Goal: Task Accomplishment & Management: Manage account settings

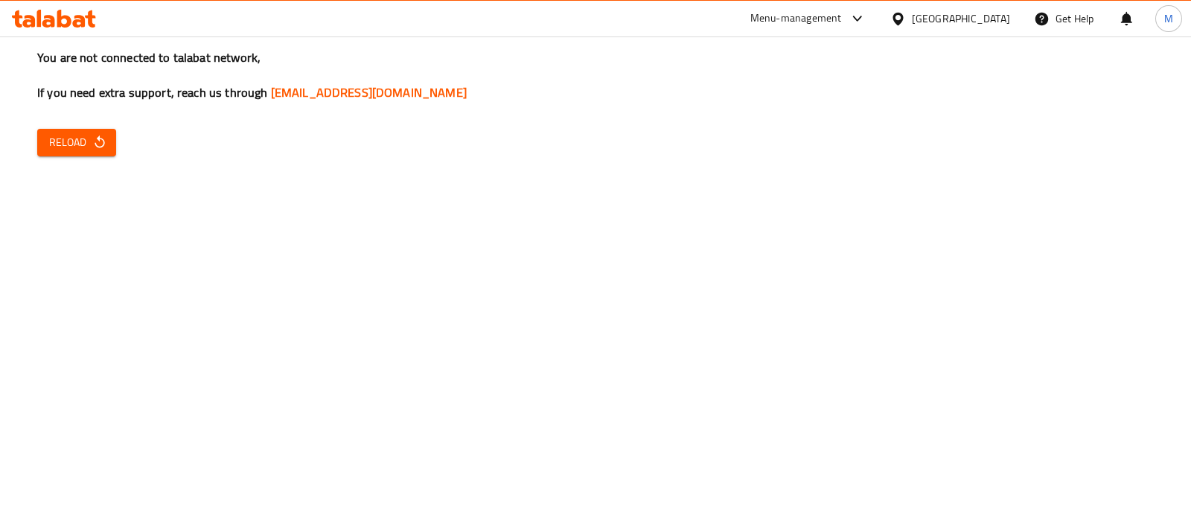
click at [63, 141] on span "Reload" at bounding box center [76, 142] width 55 height 19
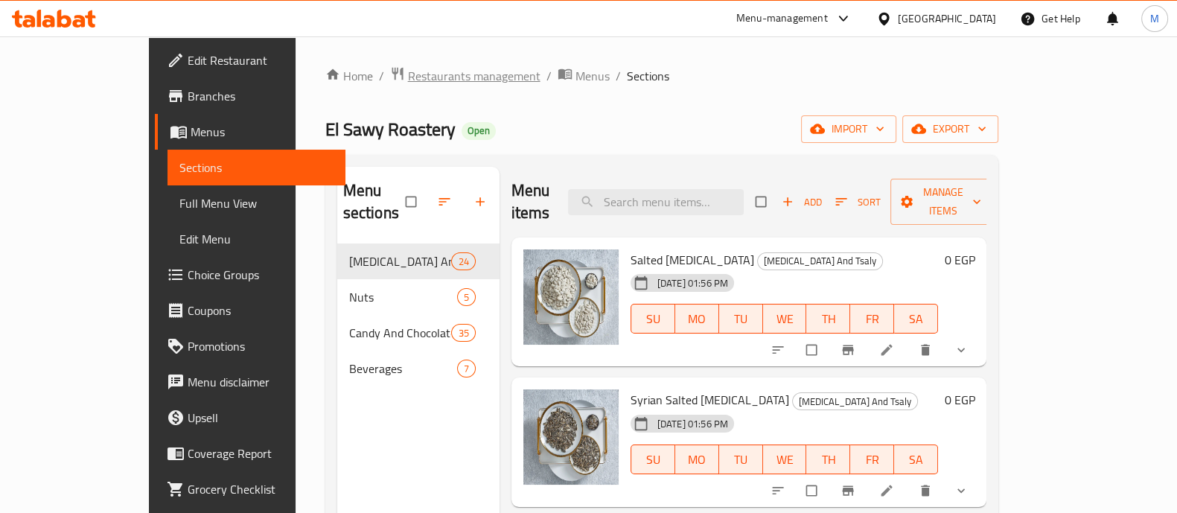
click at [410, 77] on span "Restaurants management" at bounding box center [474, 76] width 133 height 18
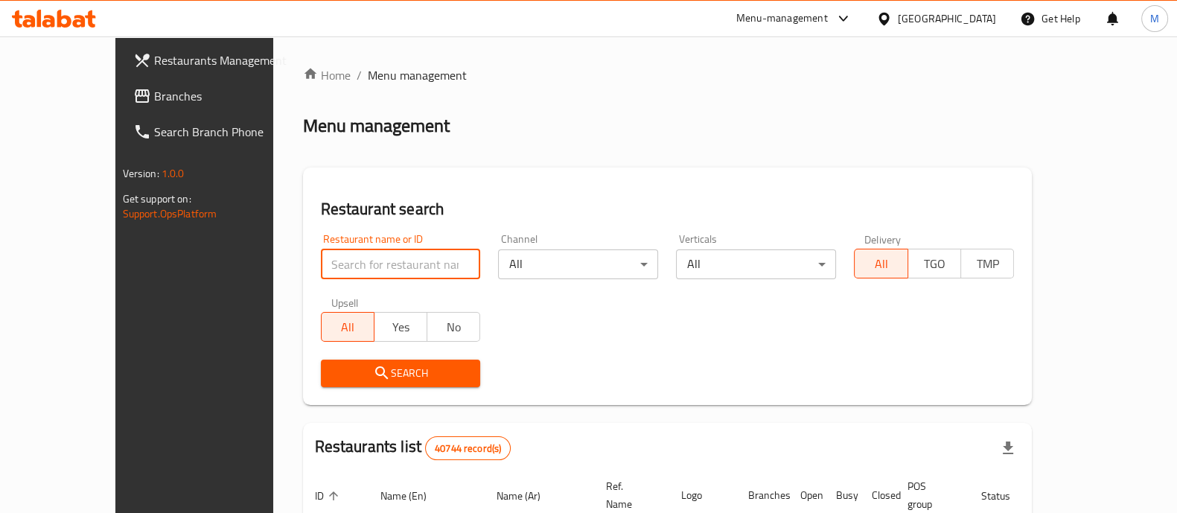
click at [389, 257] on input "search" at bounding box center [401, 264] width 160 height 30
paste input "680559"
type input "680559"
click button "Search" at bounding box center [401, 374] width 160 height 28
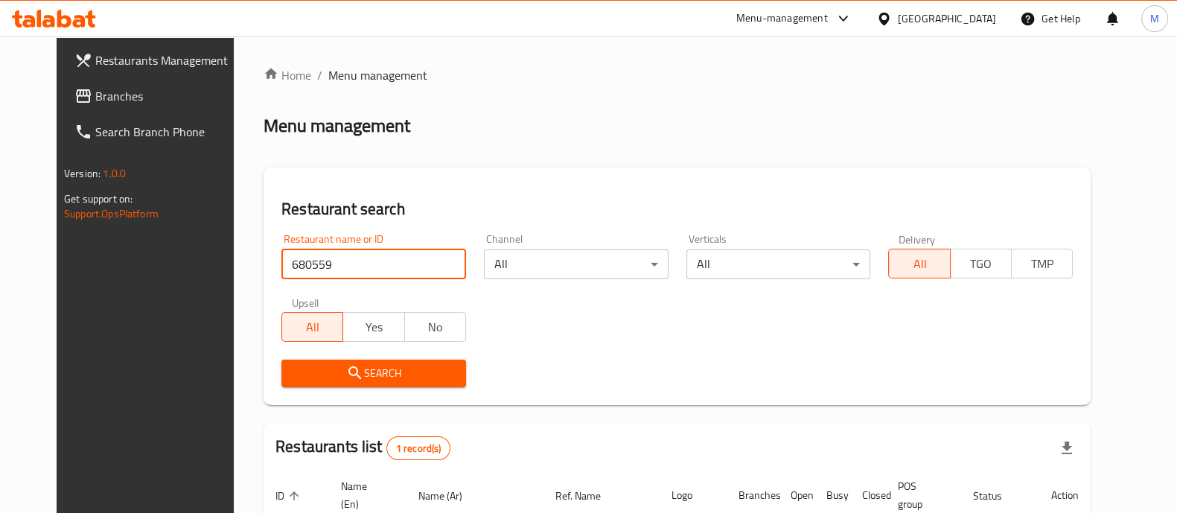
scroll to position [121, 0]
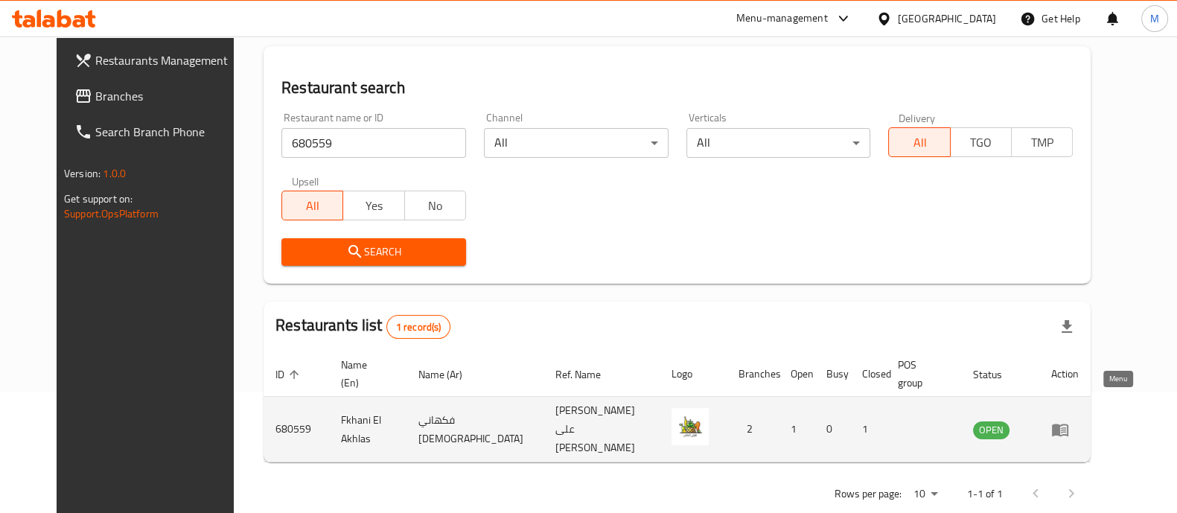
click at [1069, 421] on icon "enhanced table" at bounding box center [1060, 430] width 18 height 18
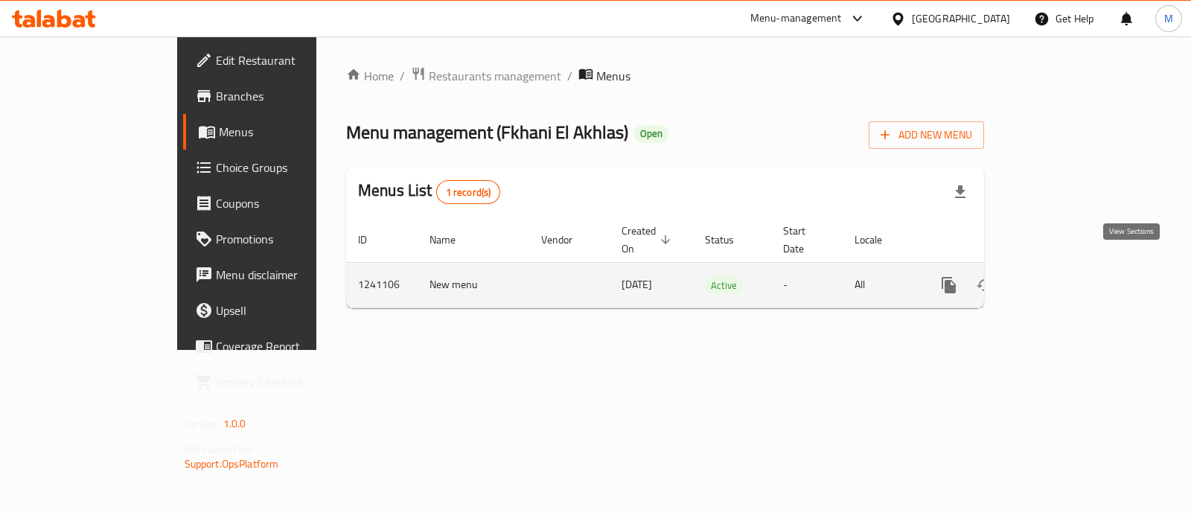
click at [1063, 278] on icon "enhanced table" at bounding box center [1056, 284] width 13 height 13
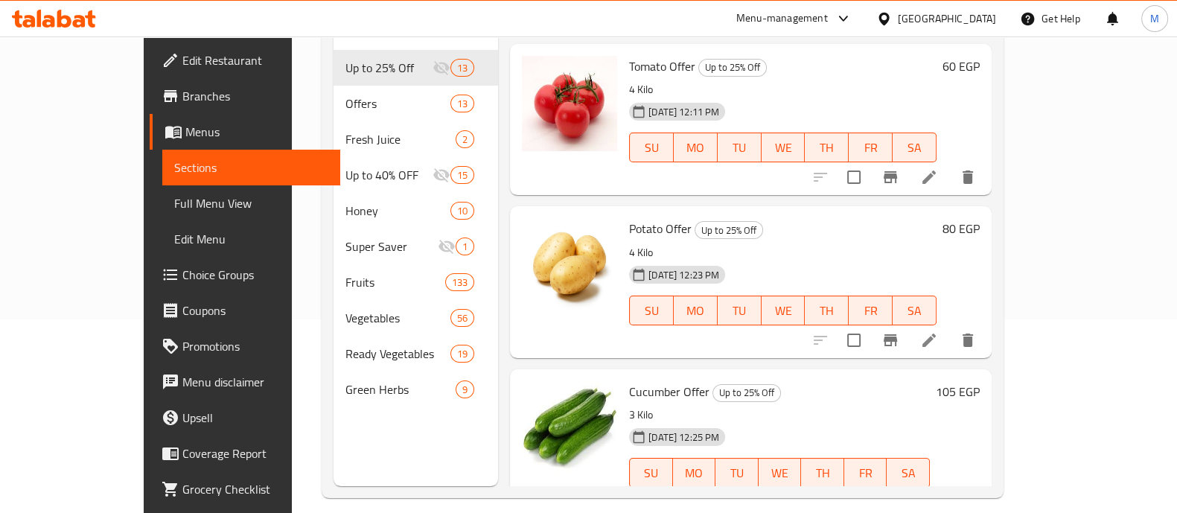
scroll to position [197, 0]
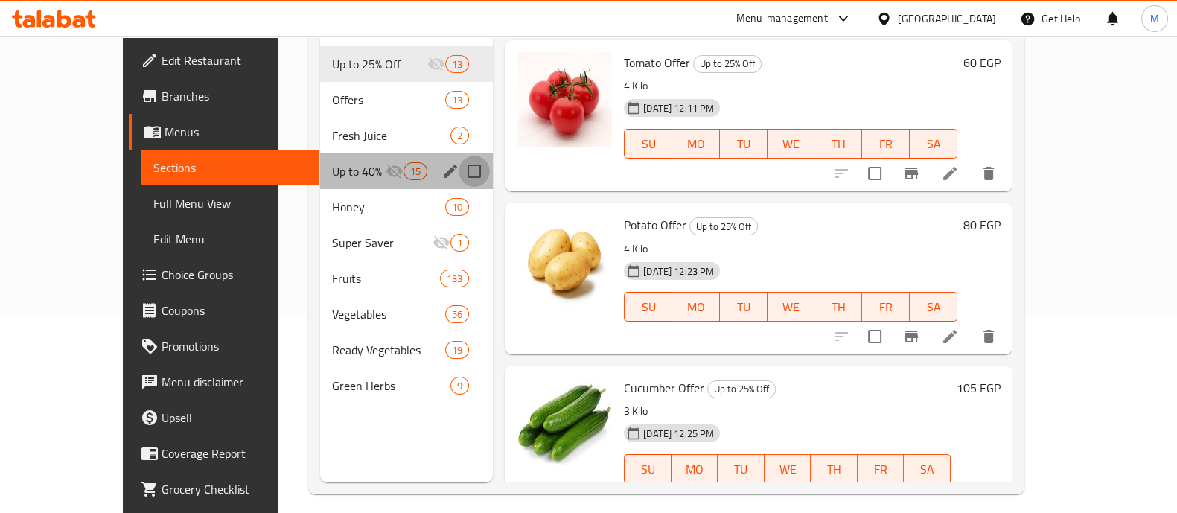
click at [459, 156] on input "Menu sections" at bounding box center [474, 171] width 31 height 31
checkbox input "true"
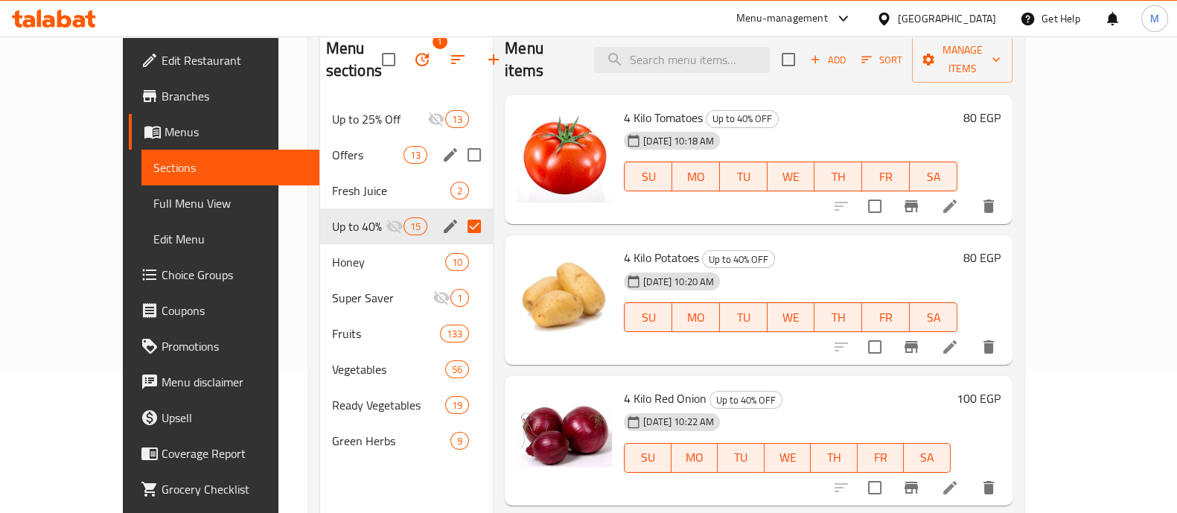
scroll to position [141, 0]
click at [459, 119] on input "Menu sections" at bounding box center [474, 119] width 31 height 31
checkbox input "true"
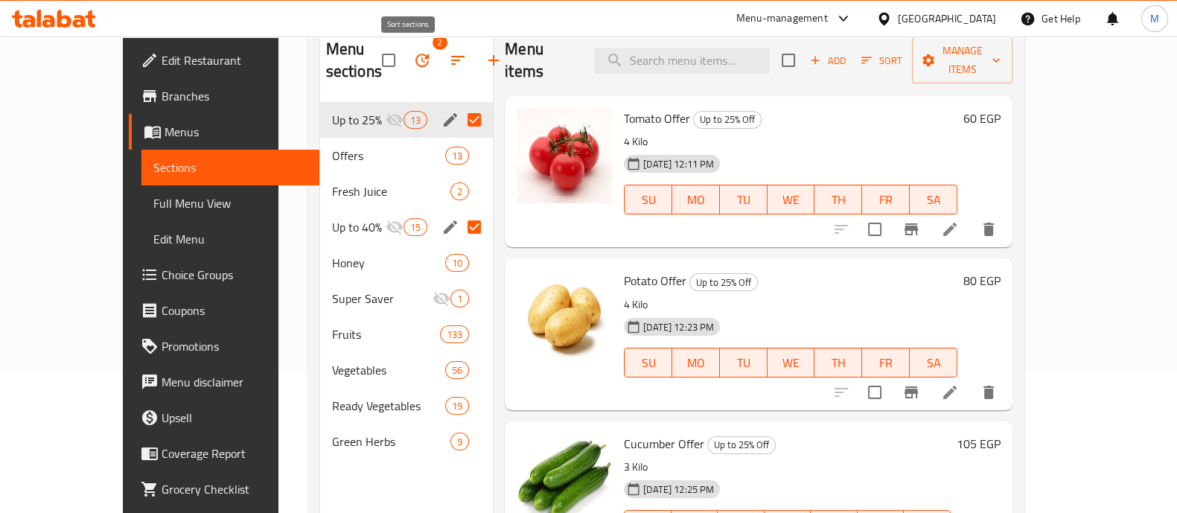
click at [449, 62] on icon "button" at bounding box center [458, 60] width 18 height 18
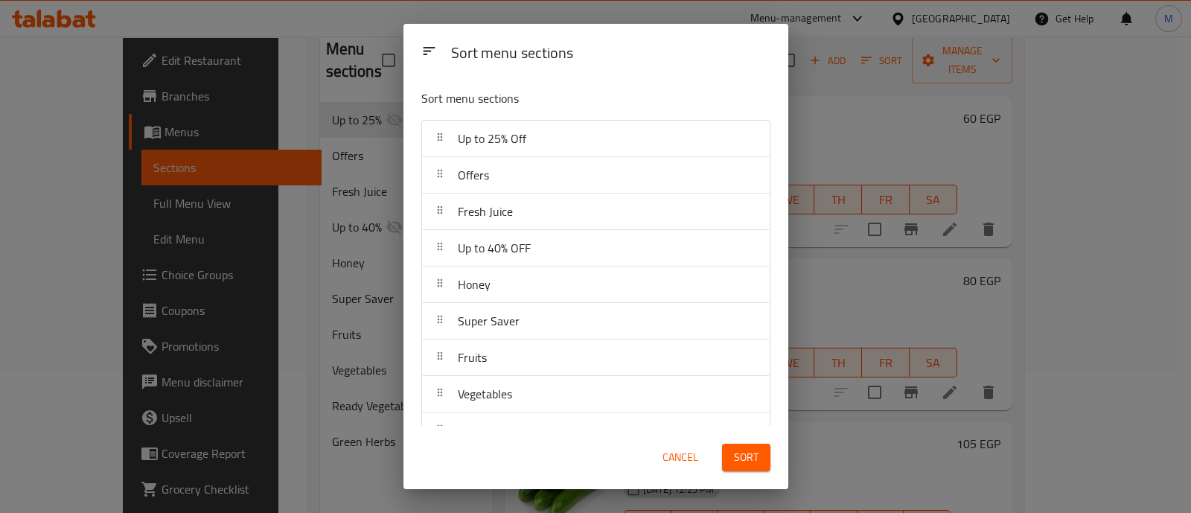
click at [372, 62] on div "Sort menu sections Sort menu sections Up to 25% Off Offers Fresh Juice Up to 40…" at bounding box center [595, 256] width 1191 height 513
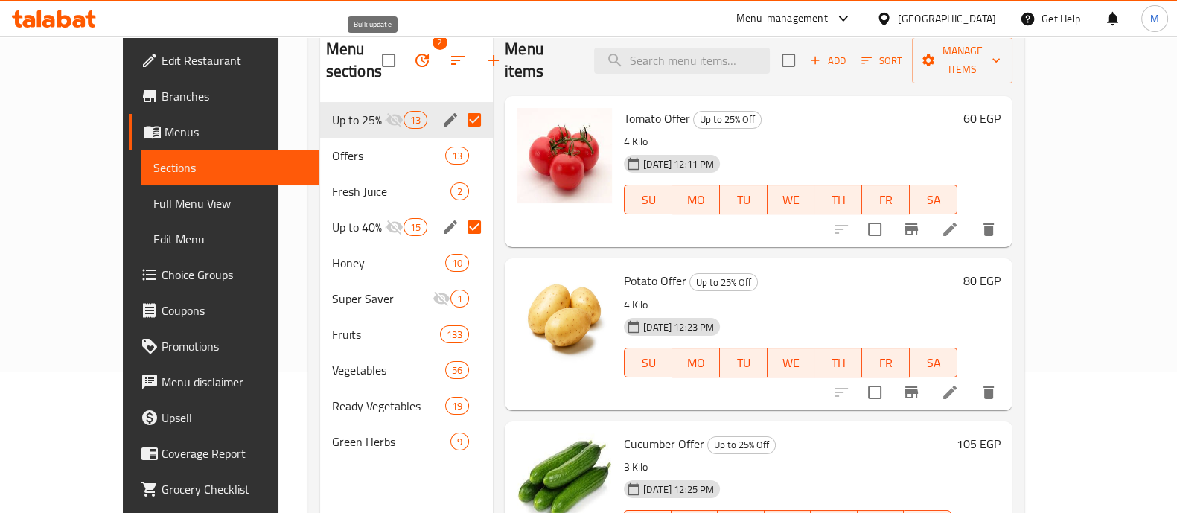
click at [413, 62] on icon "button" at bounding box center [422, 60] width 18 height 18
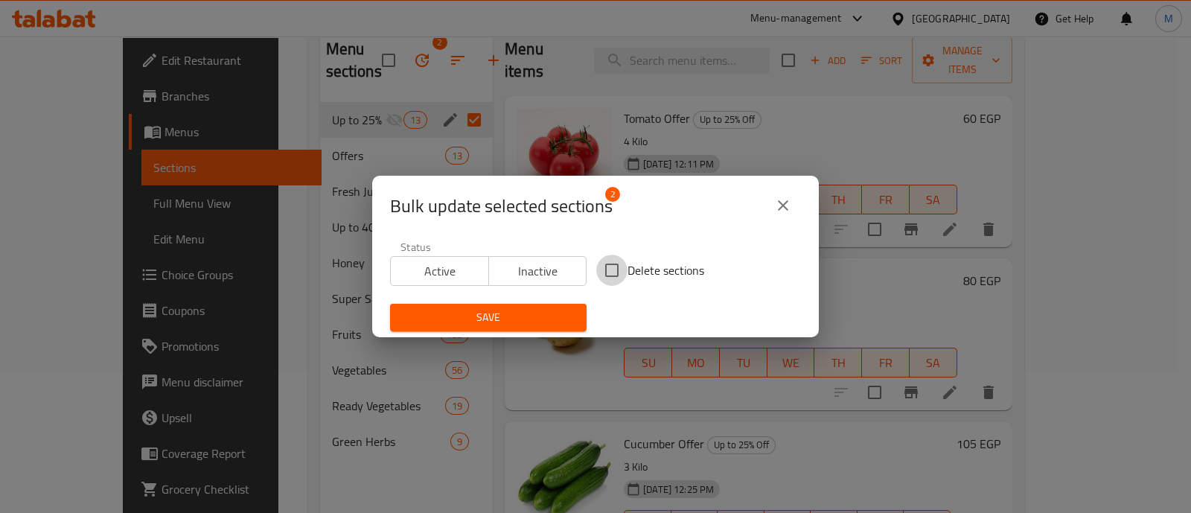
click at [605, 267] on input "Delete sections" at bounding box center [611, 270] width 31 height 31
checkbox input "true"
click at [534, 319] on span "Save" at bounding box center [488, 317] width 173 height 19
